Goal: Task Accomplishment & Management: Complete application form

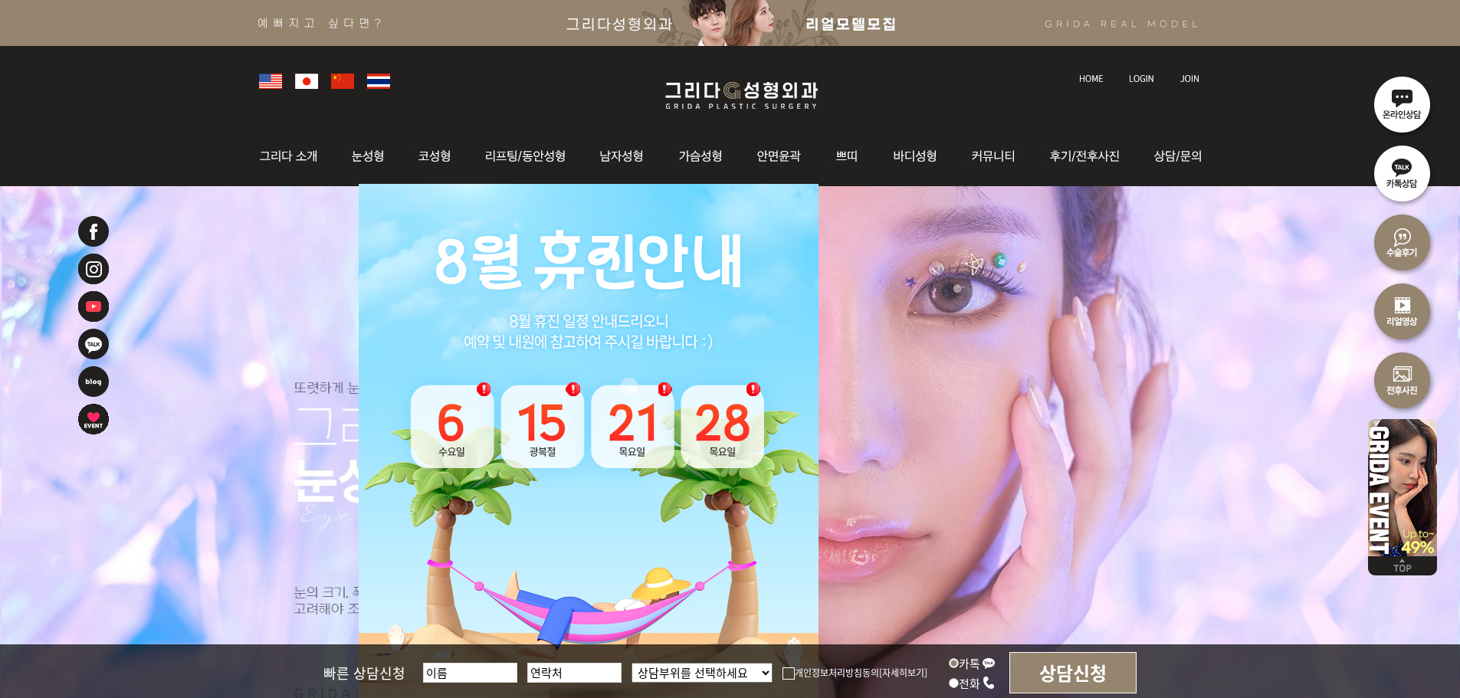
click at [1144, 70] on link at bounding box center [1142, 64] width 43 height 21
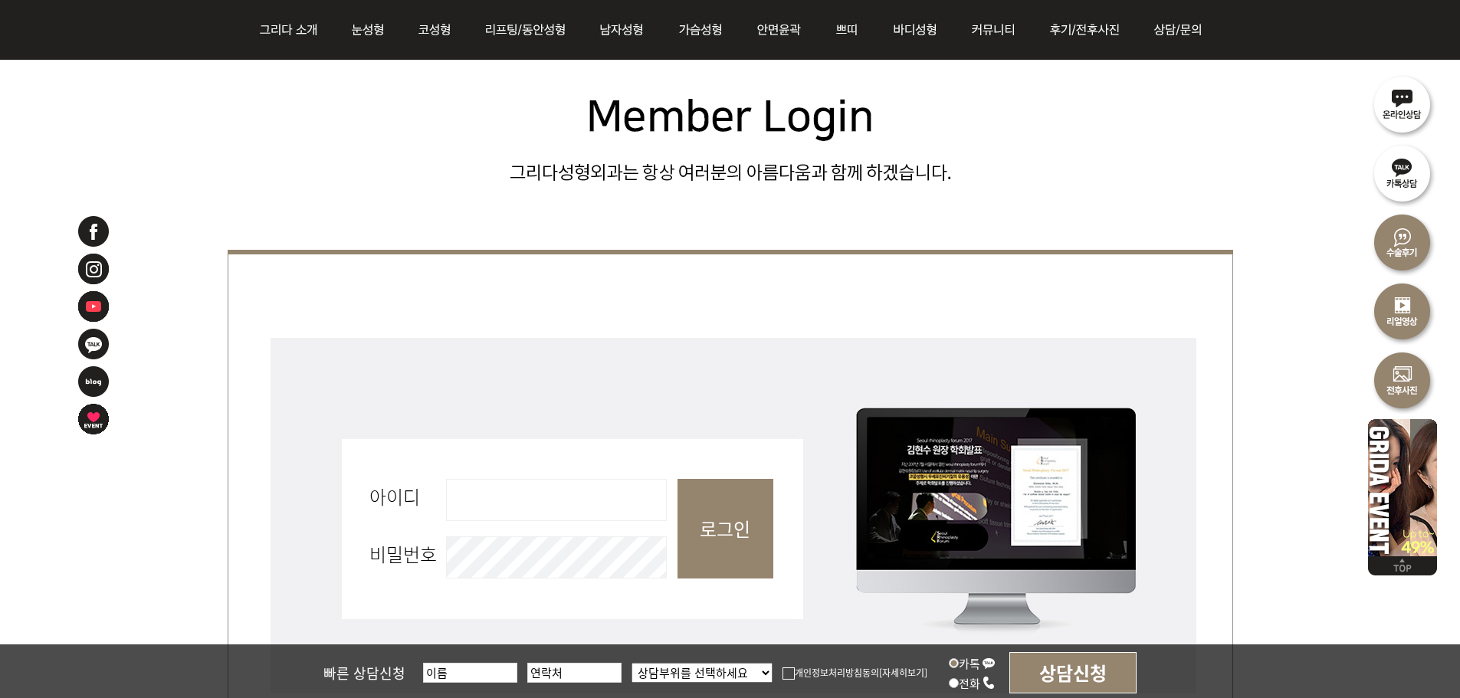
scroll to position [460, 0]
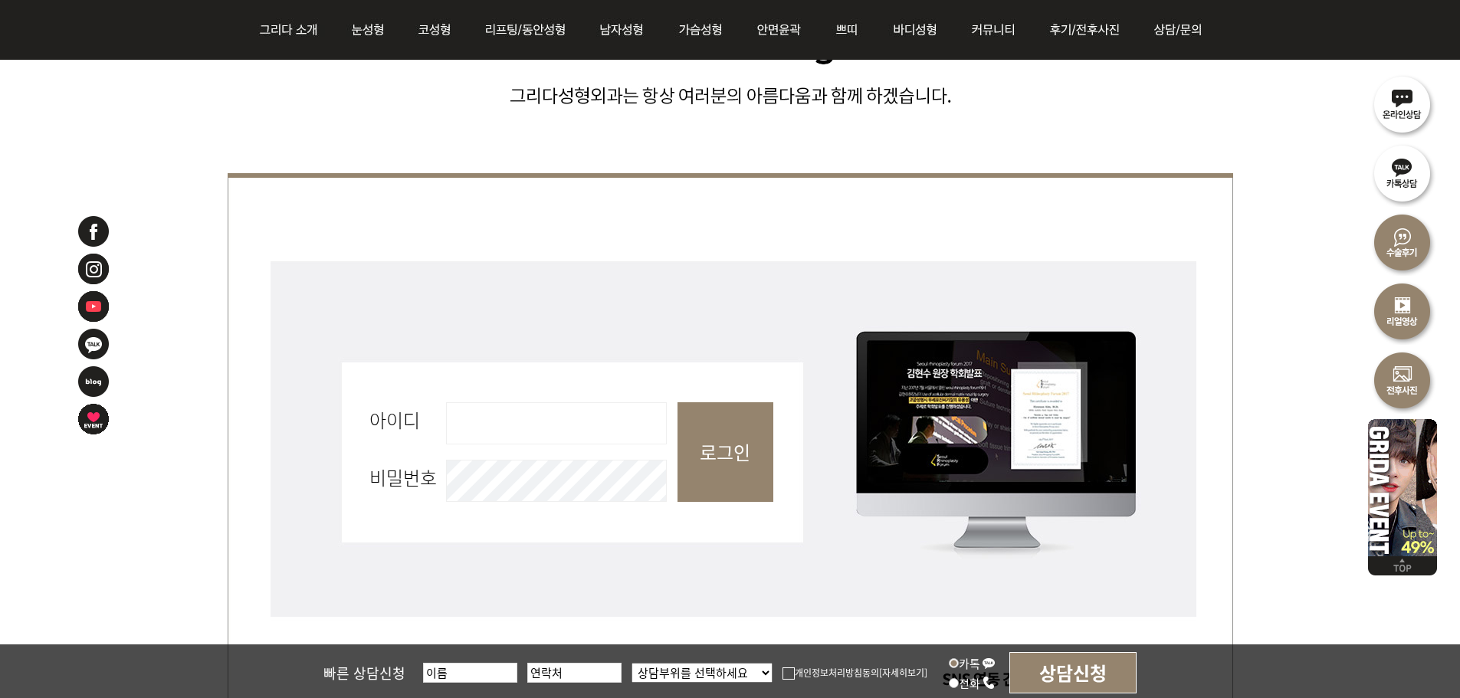
click at [578, 434] on input "아이디 필수" at bounding box center [556, 423] width 221 height 42
type input "admin"
click at [716, 464] on input "로그인" at bounding box center [725, 452] width 96 height 100
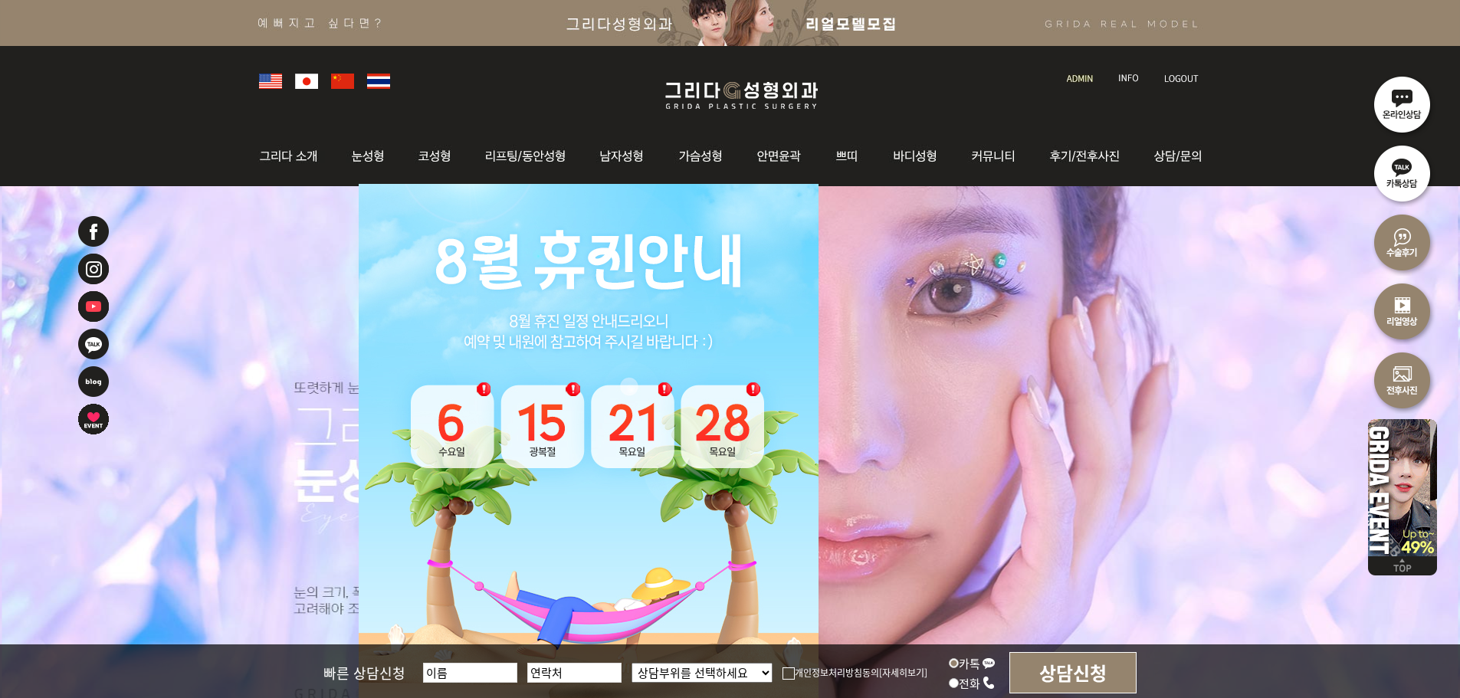
click at [1090, 80] on img at bounding box center [1080, 78] width 26 height 8
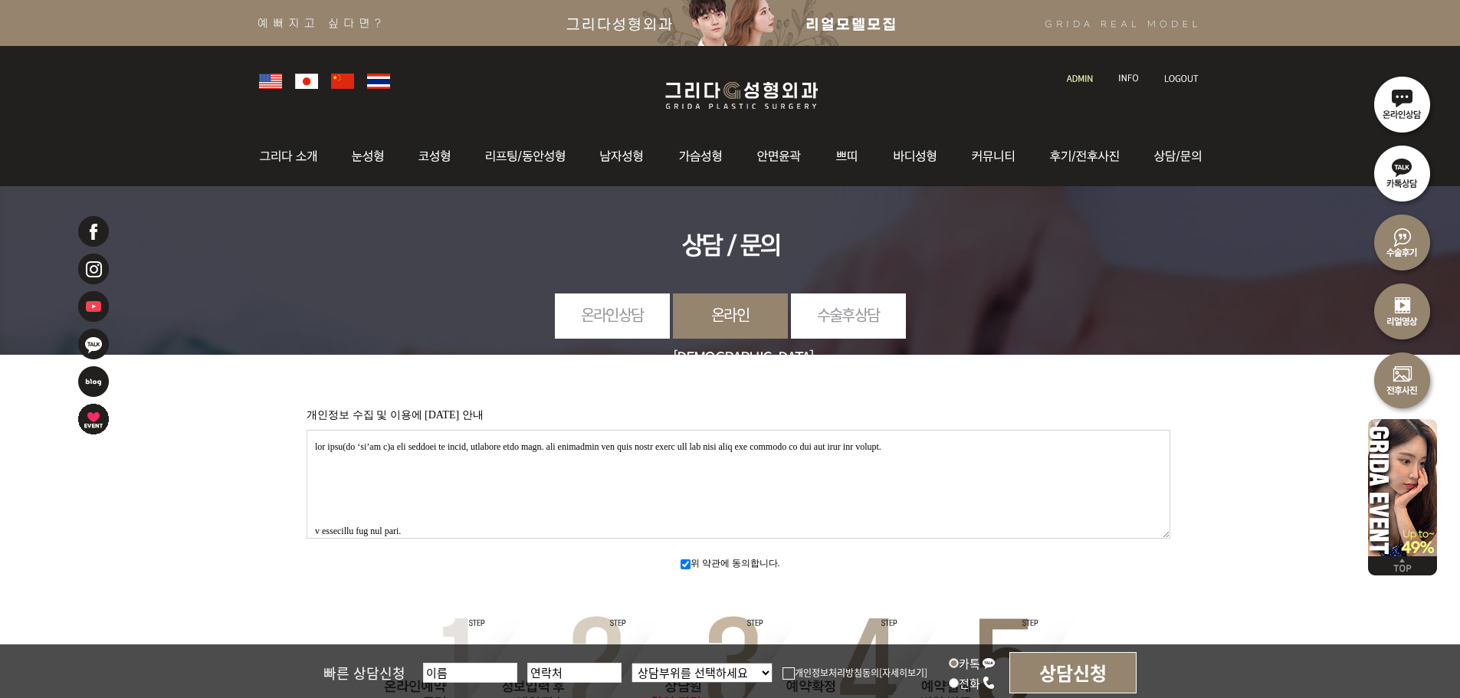
click at [1070, 74] on img at bounding box center [1080, 78] width 26 height 8
